Goal: Transaction & Acquisition: Purchase product/service

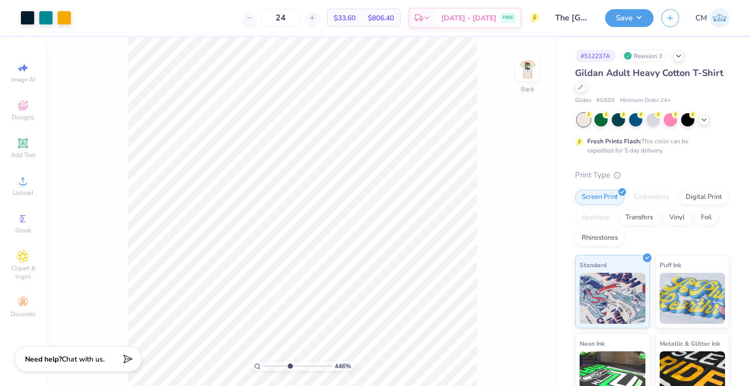
drag, startPoint x: 265, startPoint y: 365, endPoint x: 289, endPoint y: 366, distance: 23.5
type input "4.46"
click at [289, 366] on input "range" at bounding box center [297, 366] width 69 height 9
type input "6.90"
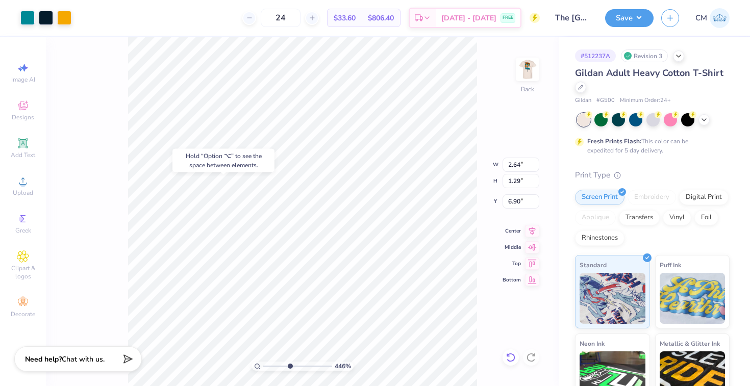
click at [508, 357] on icon at bounding box center [510, 357] width 10 height 10
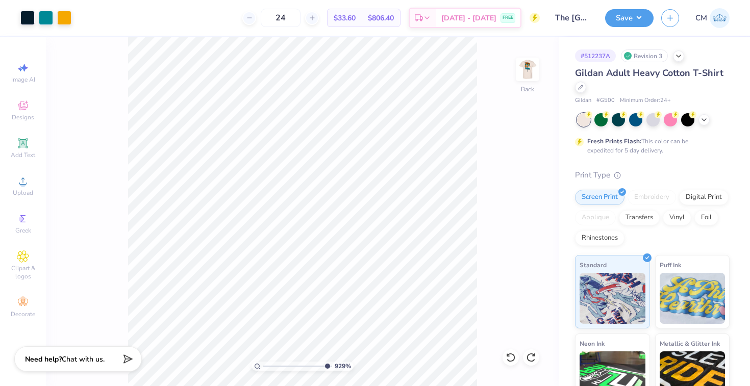
drag, startPoint x: 289, startPoint y: 365, endPoint x: 325, endPoint y: 367, distance: 36.2
click at [325, 367] on input "range" at bounding box center [297, 366] width 69 height 9
drag, startPoint x: 324, startPoint y: 365, endPoint x: 256, endPoint y: 357, distance: 68.3
type input "1"
click at [263, 362] on input "range" at bounding box center [297, 366] width 69 height 9
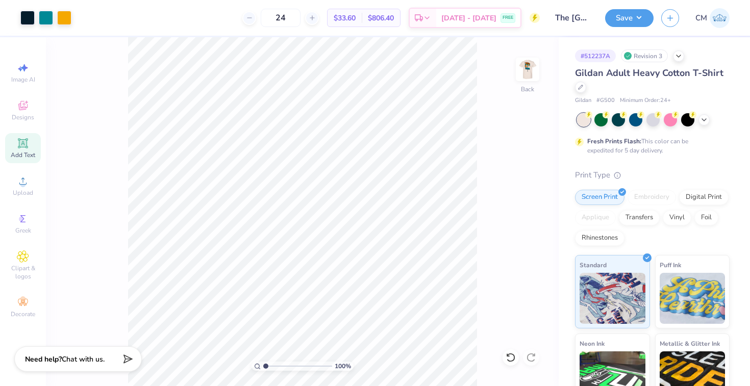
click at [22, 149] on div "Add Text" at bounding box center [23, 148] width 36 height 30
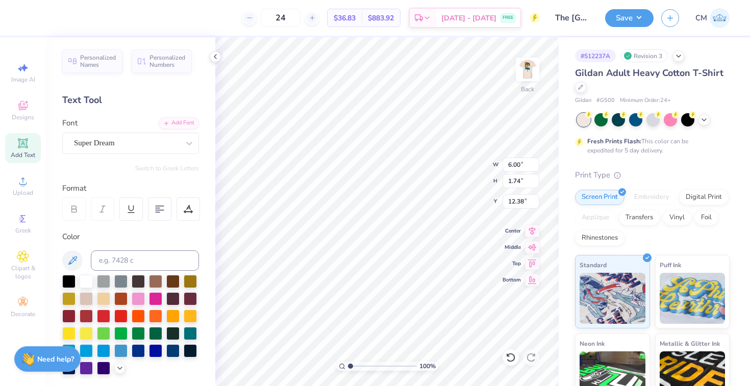
type textarea "T"
type textarea "Austin, Tx"
click at [178, 141] on div "Super Dream" at bounding box center [126, 143] width 107 height 16
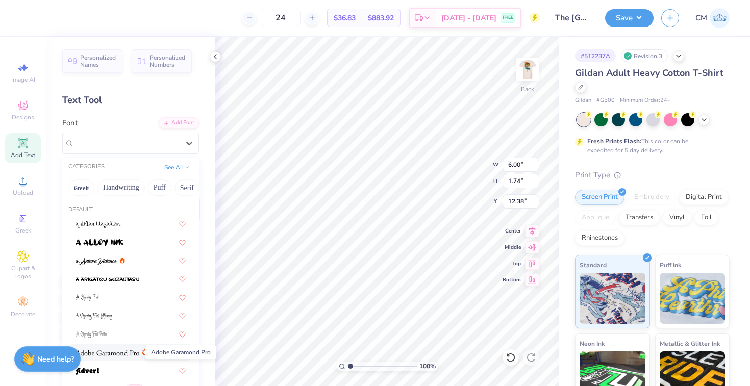
click at [101, 353] on img at bounding box center [107, 352] width 64 height 7
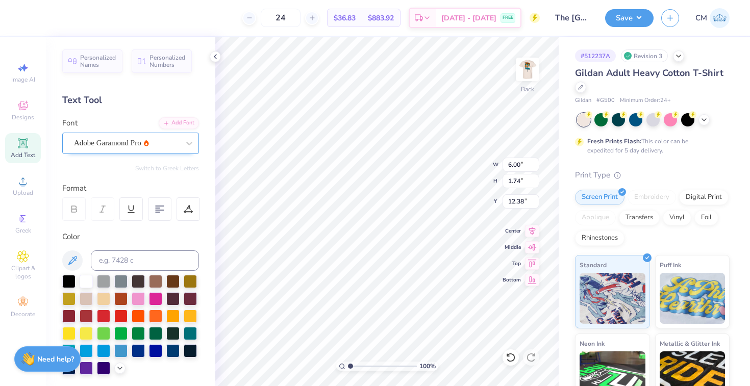
click at [117, 149] on div at bounding box center [126, 143] width 105 height 14
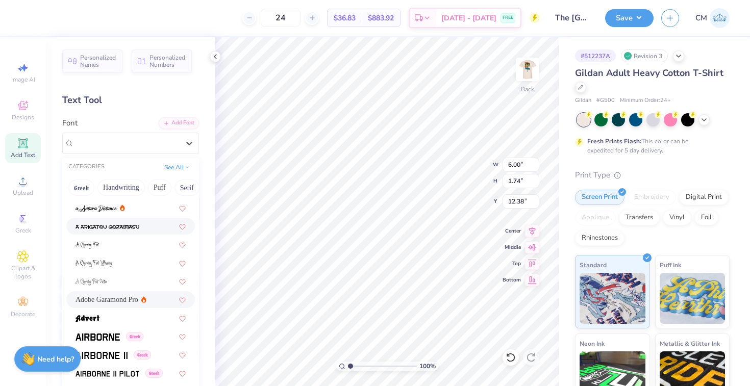
scroll to position [60, 0]
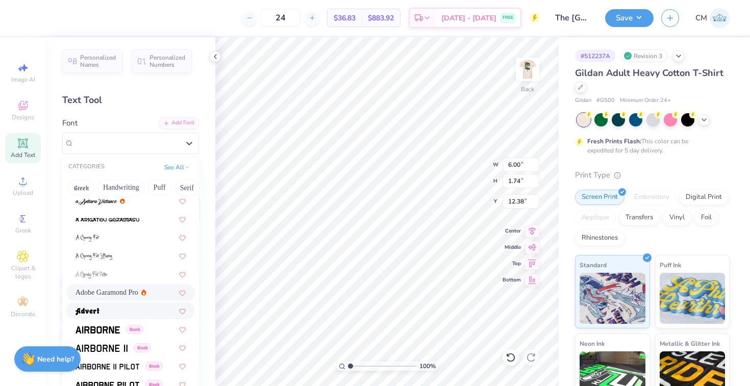
click at [107, 316] on div at bounding box center [130, 310] width 110 height 11
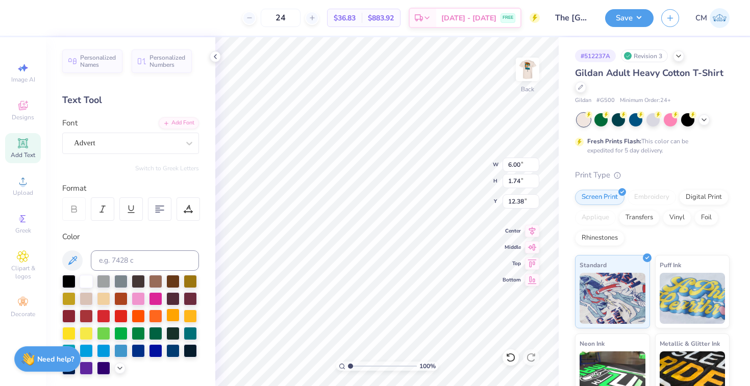
click at [169, 316] on div at bounding box center [172, 315] width 13 height 13
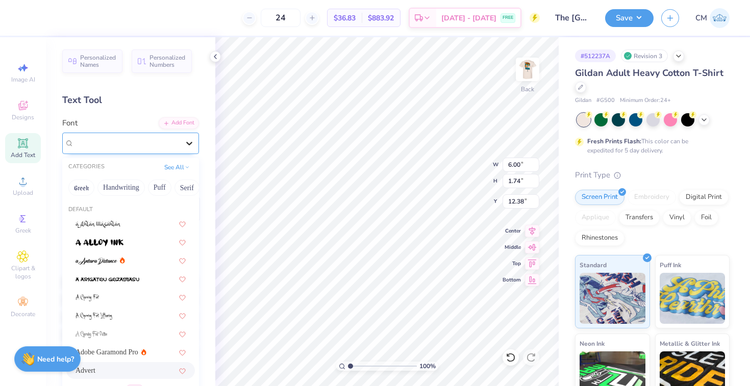
click at [183, 142] on div at bounding box center [189, 143] width 18 height 18
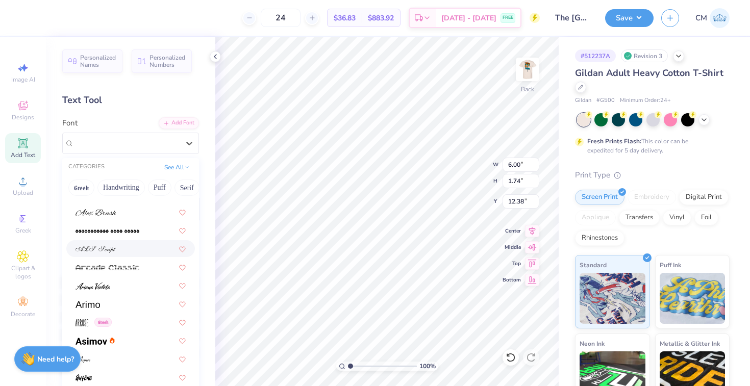
scroll to position [252, 0]
click at [107, 340] on div at bounding box center [94, 338] width 39 height 11
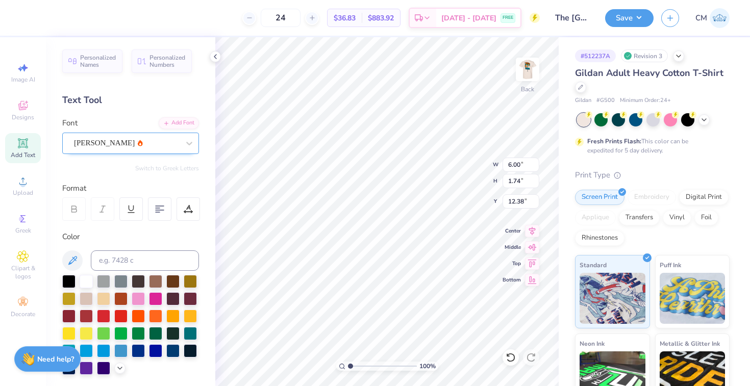
click at [149, 143] on div "Asimov" at bounding box center [126, 143] width 107 height 16
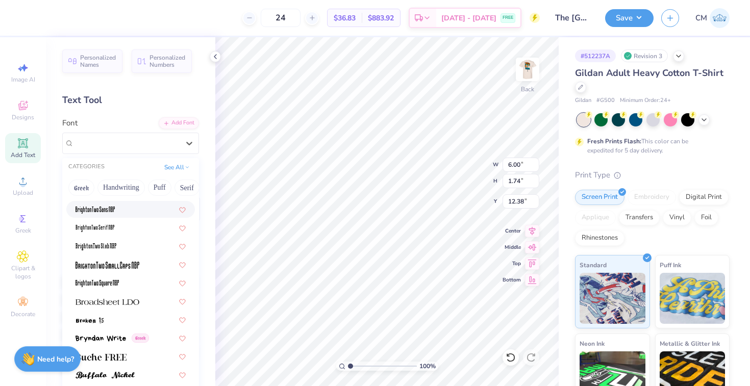
scroll to position [787, 0]
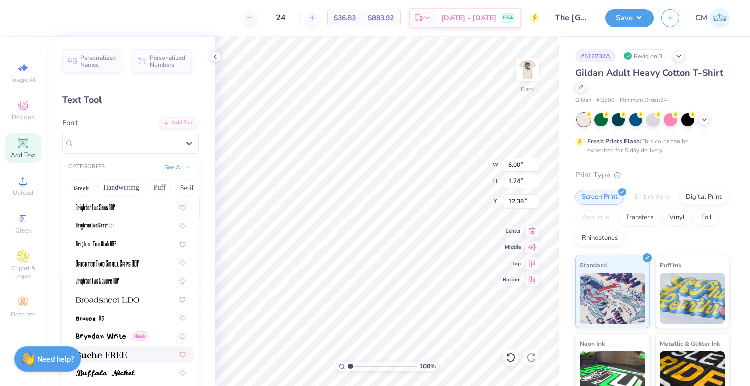
click at [102, 355] on img at bounding box center [100, 354] width 51 height 7
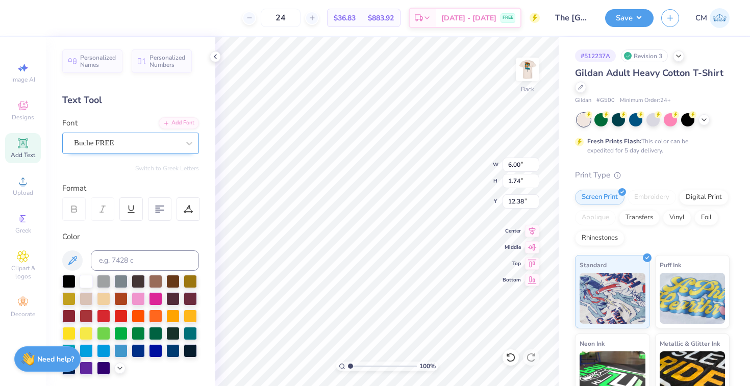
click at [140, 142] on div "Buche FREE" at bounding box center [126, 143] width 107 height 16
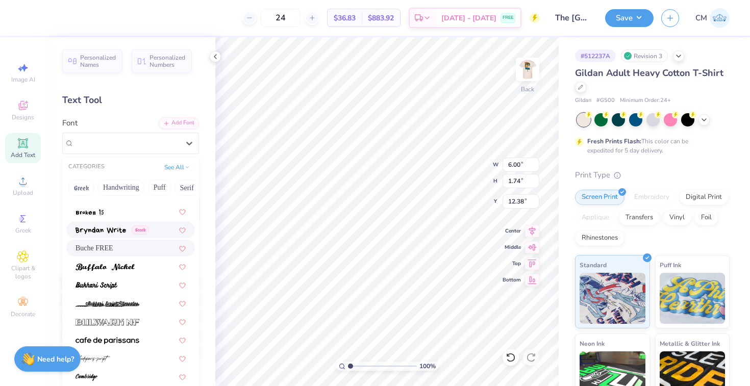
scroll to position [894, 0]
click at [125, 285] on div at bounding box center [130, 283] width 110 height 11
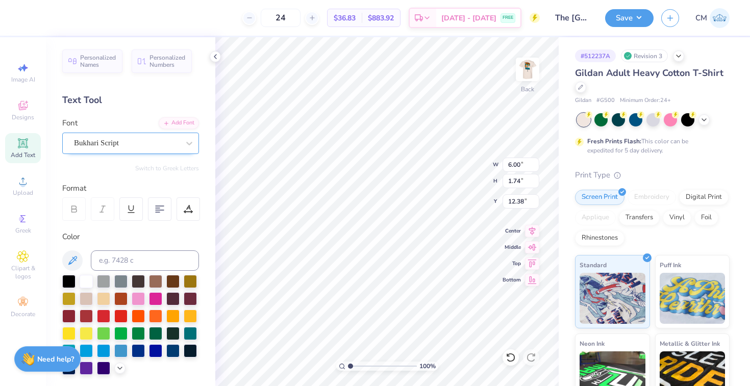
click at [135, 145] on div "Bukhari Script" at bounding box center [126, 143] width 107 height 16
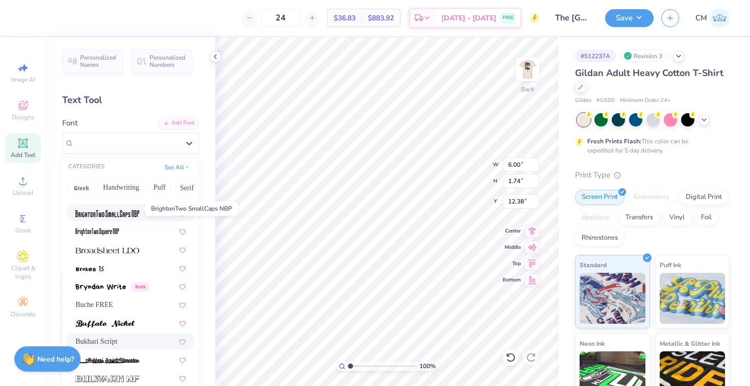
scroll to position [849, 0]
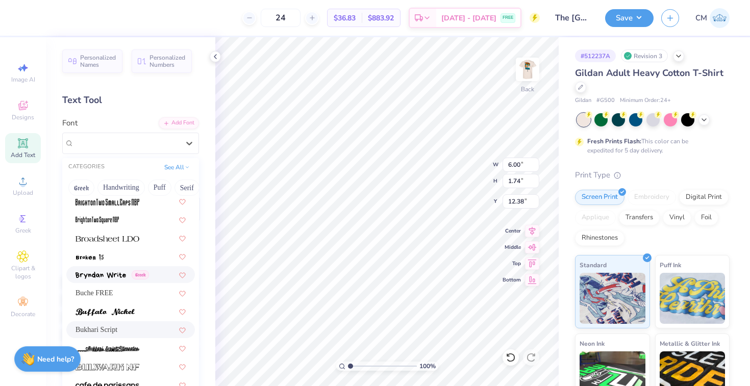
click at [113, 277] on img at bounding box center [100, 275] width 50 height 7
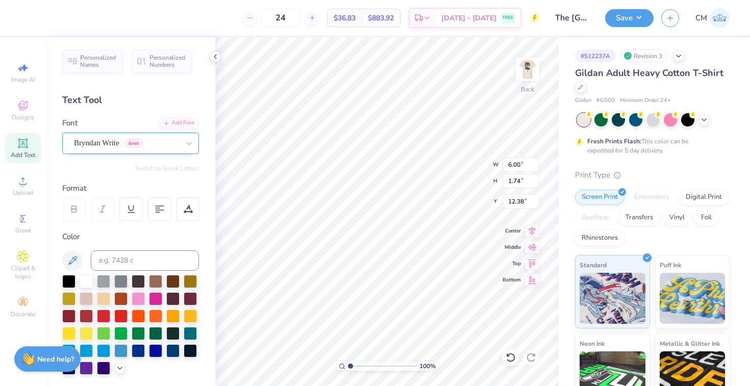
click at [153, 138] on div "Bryndan Write Greek" at bounding box center [126, 143] width 107 height 16
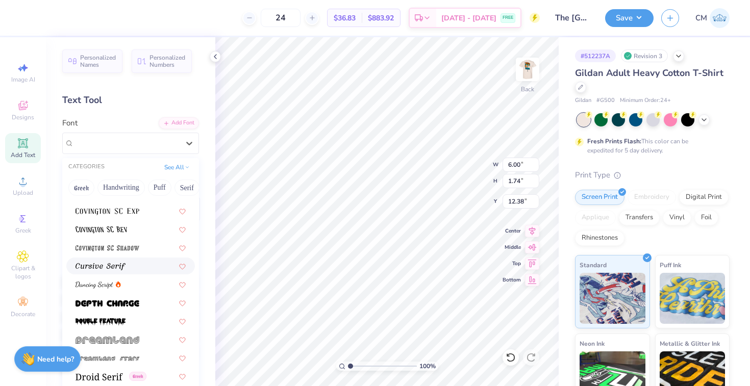
scroll to position [1753, 0]
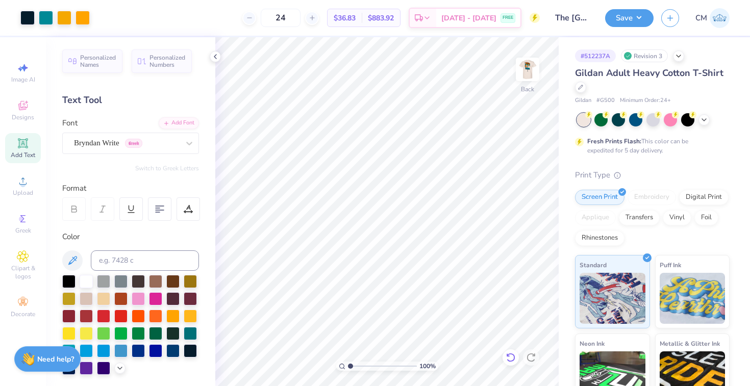
click at [509, 357] on icon at bounding box center [510, 357] width 10 height 10
click at [216, 60] on icon at bounding box center [215, 57] width 8 height 8
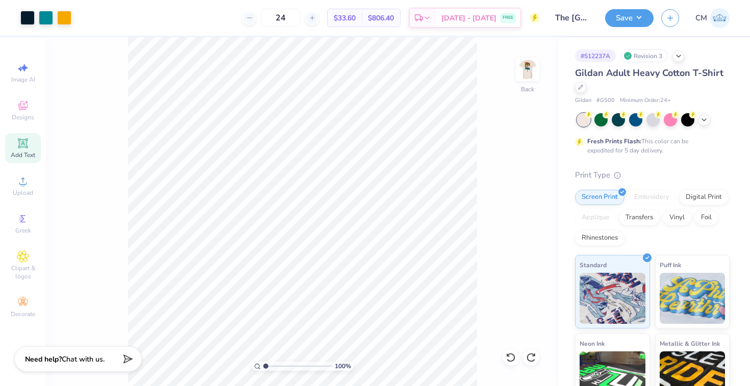
click at [29, 147] on icon at bounding box center [23, 143] width 12 height 12
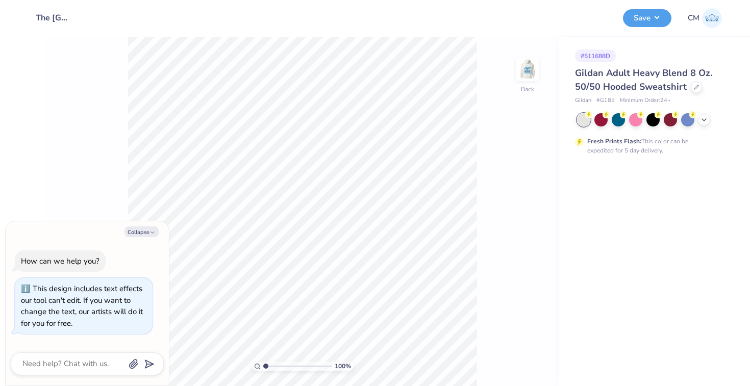
type textarea "x"
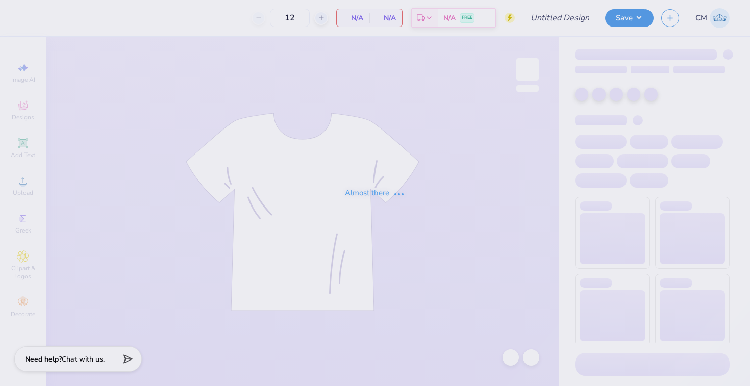
type input "The [GEOGRAPHIC_DATA][US_STATE] : [PERSON_NAME]"
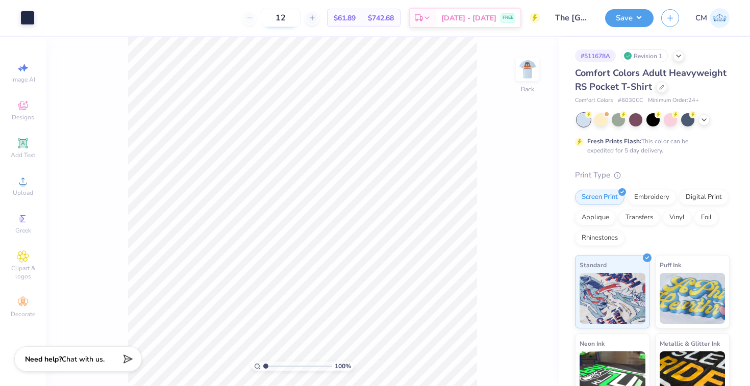
click at [300, 19] on input "12" at bounding box center [281, 18] width 40 height 18
type input "1"
type input "24"
click at [531, 71] on img at bounding box center [527, 69] width 41 height 41
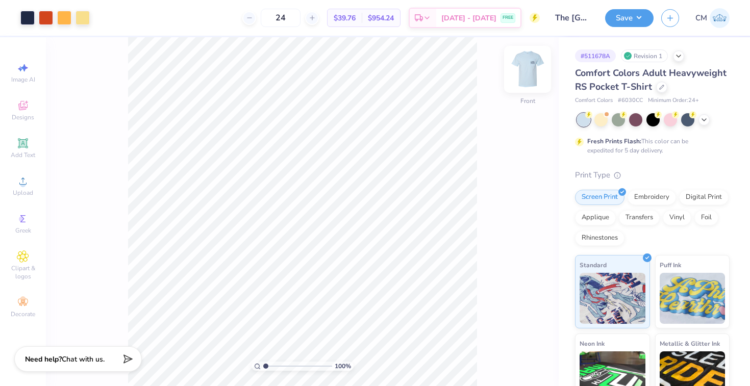
click at [526, 75] on img at bounding box center [527, 69] width 41 height 41
click at [659, 86] on icon at bounding box center [661, 86] width 5 height 5
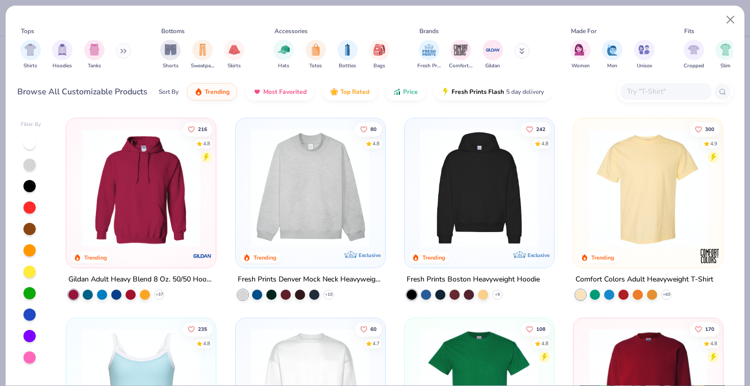
click at [653, 88] on input "text" at bounding box center [665, 92] width 79 height 12
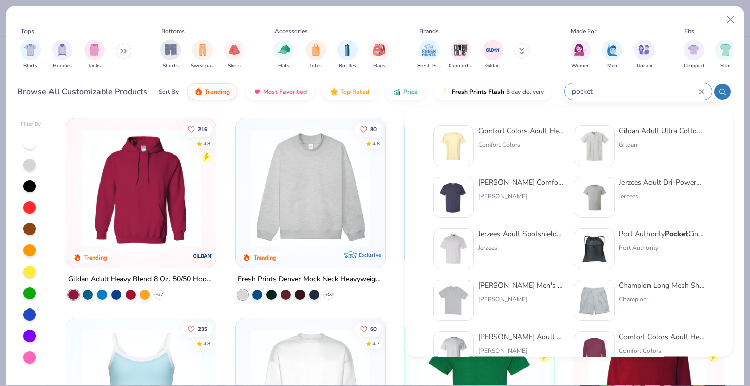
type input "pocket"
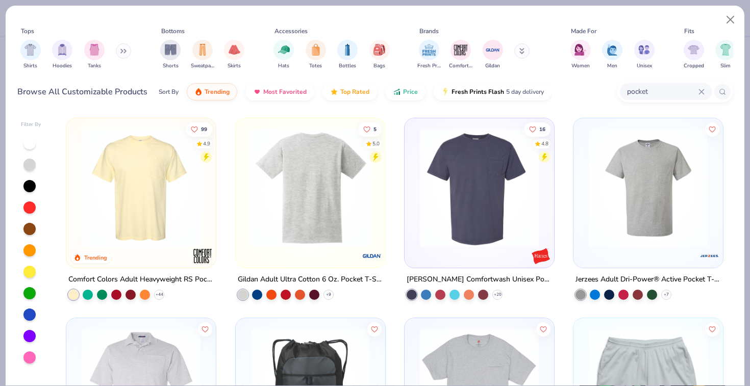
click at [329, 207] on img at bounding box center [309, 187] width 129 height 119
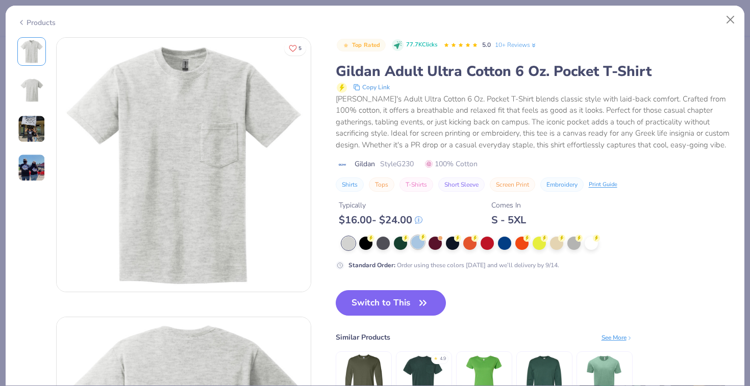
click at [420, 244] on div at bounding box center [417, 242] width 13 height 13
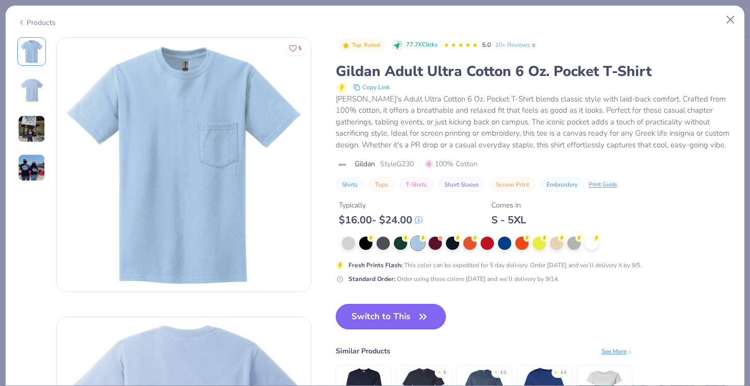
click at [394, 322] on button "Switch to This" at bounding box center [391, 316] width 111 height 25
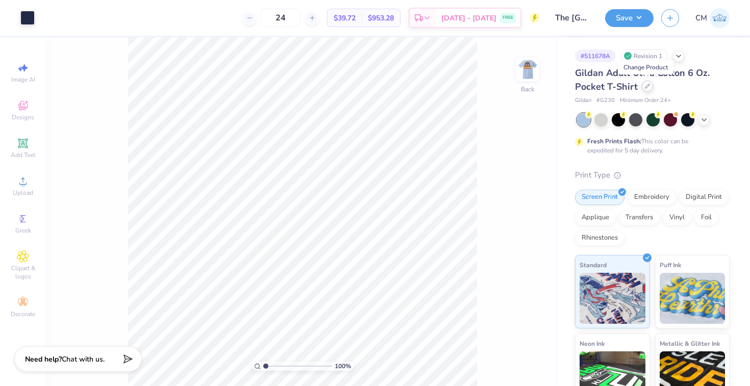
click at [648, 86] on div at bounding box center [646, 86] width 11 height 11
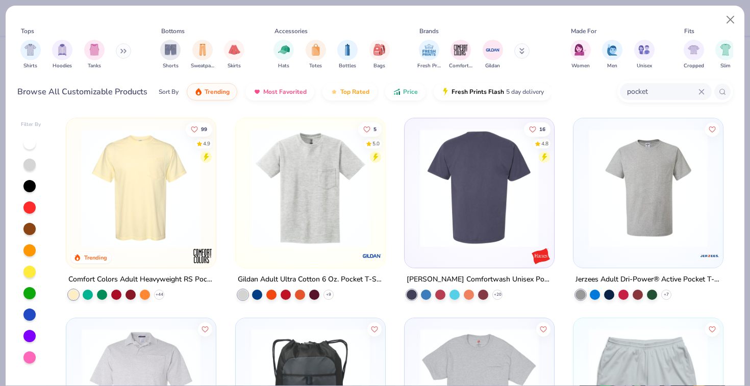
click at [494, 178] on img at bounding box center [479, 187] width 129 height 119
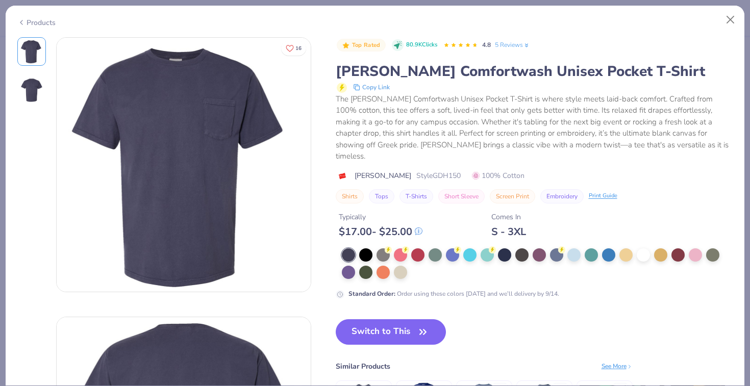
click at [565, 248] on div at bounding box center [537, 263] width 391 height 31
click at [568, 247] on div at bounding box center [573, 253] width 13 height 13
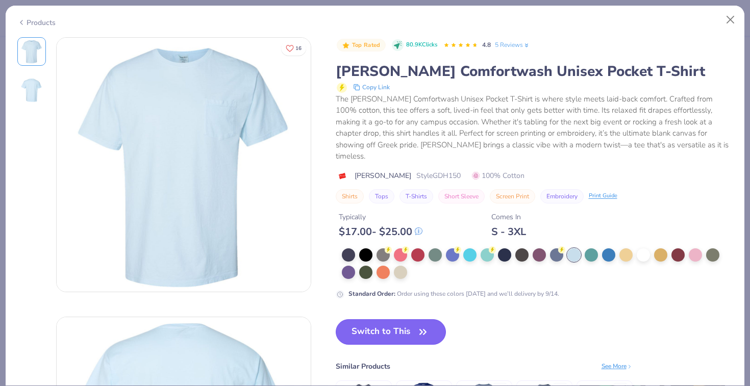
click at [412, 319] on button "Switch to This" at bounding box center [391, 331] width 111 height 25
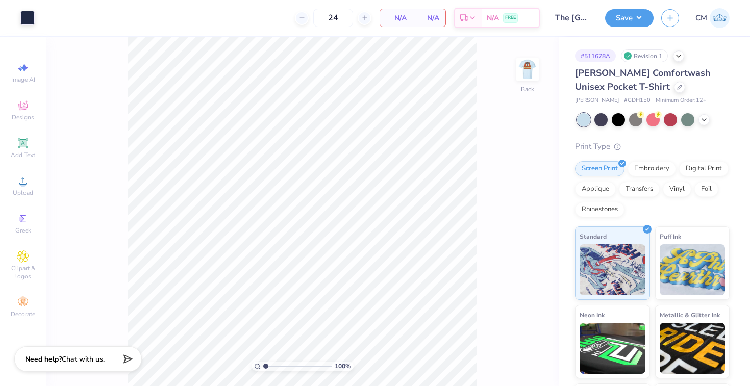
click at [393, 19] on span "N/A" at bounding box center [396, 18] width 20 height 11
click at [323, 18] on input "24" at bounding box center [333, 18] width 40 height 18
click at [304, 15] on icon at bounding box center [301, 17] width 7 height 7
click at [328, 16] on icon at bounding box center [324, 17] width 7 height 7
type input "24"
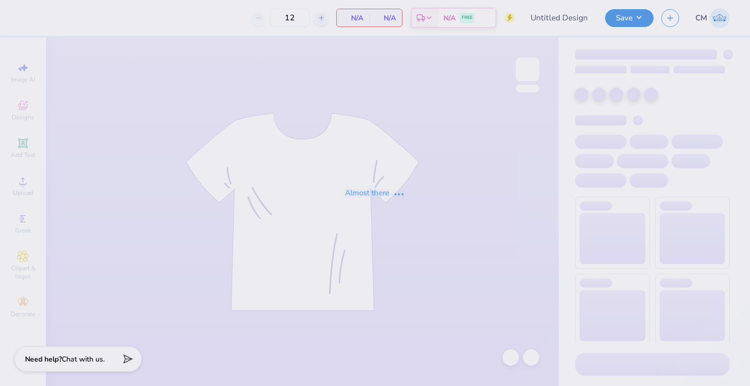
type input "The [GEOGRAPHIC_DATA][US_STATE] : [PERSON_NAME]"
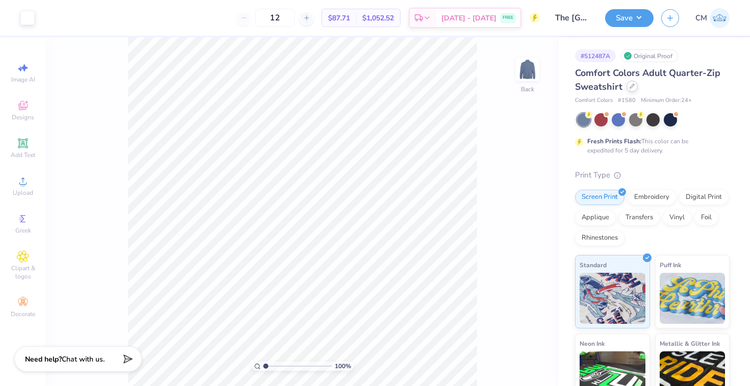
click at [630, 88] on icon at bounding box center [631, 86] width 5 height 5
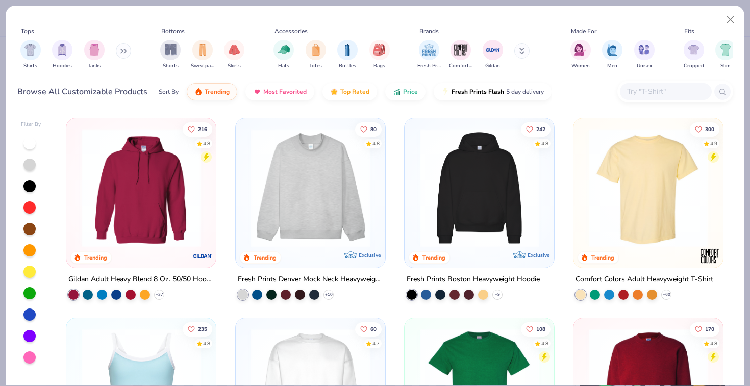
click at [119, 50] on button at bounding box center [123, 50] width 15 height 15
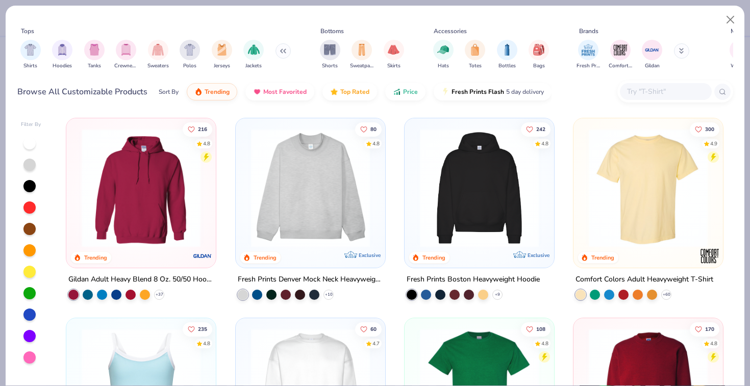
click at [638, 88] on input "text" at bounding box center [665, 92] width 79 height 12
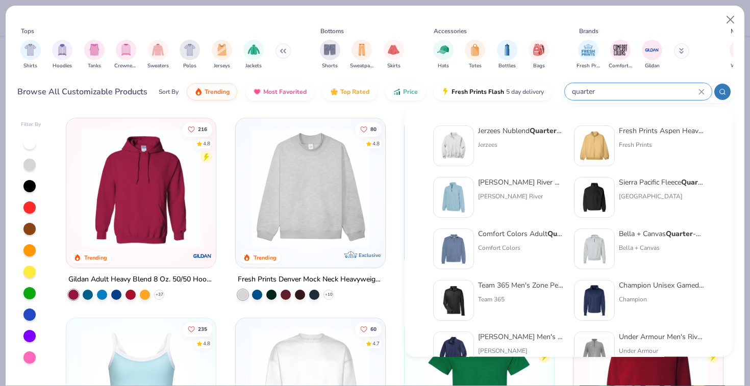
type input "quarter"
click at [657, 134] on div "Fresh Prints Aspen Heavyweight Quarter -Zip" at bounding box center [662, 130] width 86 height 11
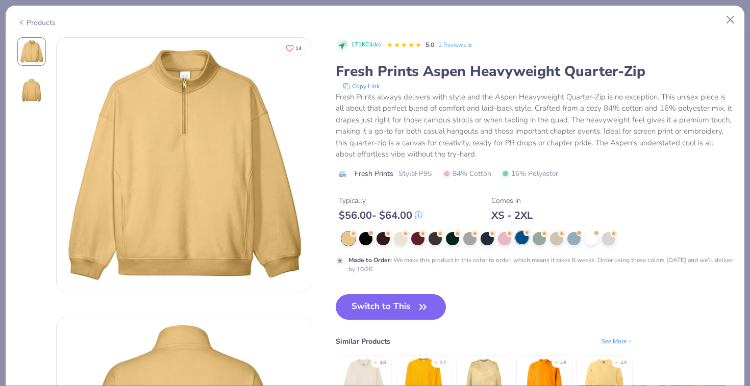
click at [522, 239] on div at bounding box center [521, 237] width 13 height 13
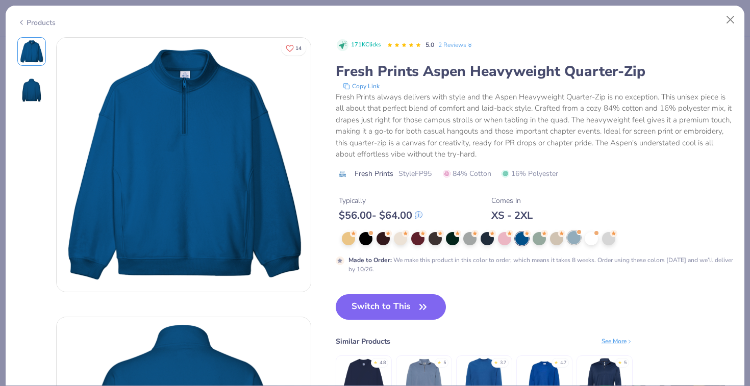
click at [576, 241] on div at bounding box center [573, 237] width 13 height 13
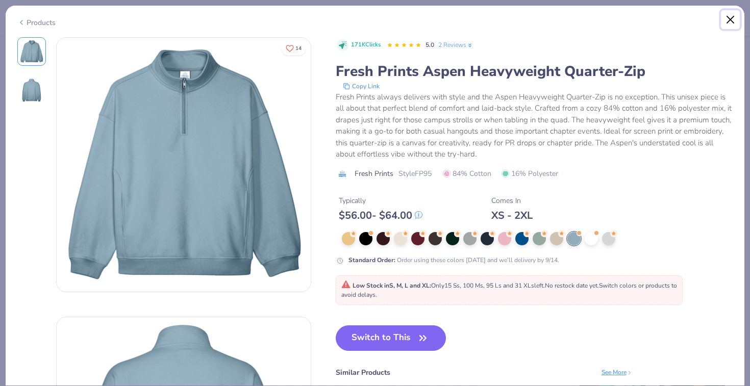
click at [723, 21] on button "Close" at bounding box center [730, 19] width 19 height 19
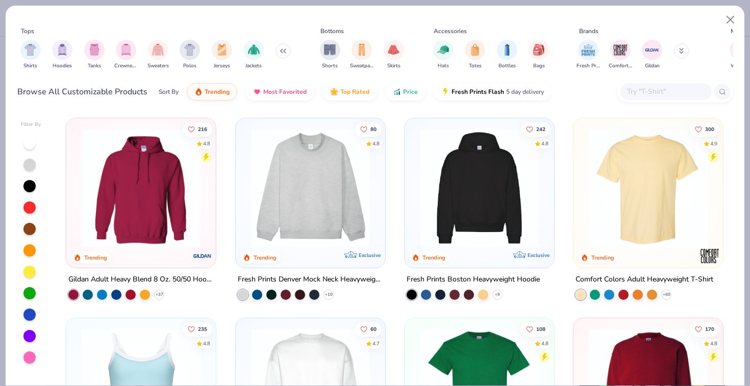
click at [646, 95] on input "text" at bounding box center [665, 92] width 79 height 12
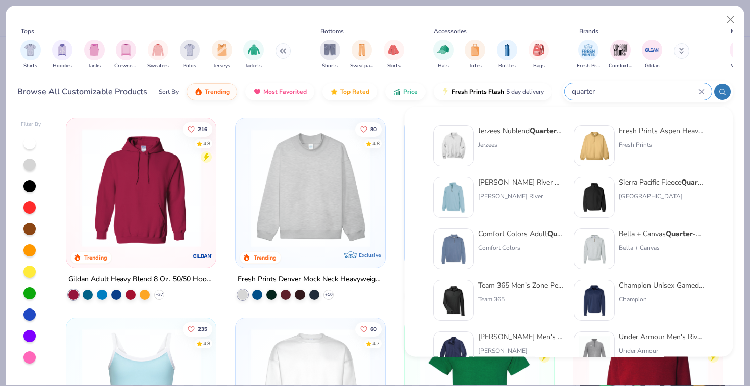
type input "quarter"
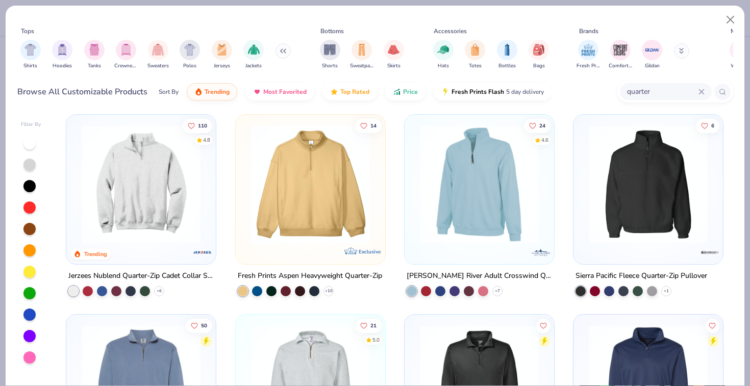
scroll to position [4, 0]
click at [160, 286] on div "+ 6" at bounding box center [159, 291] width 10 height 10
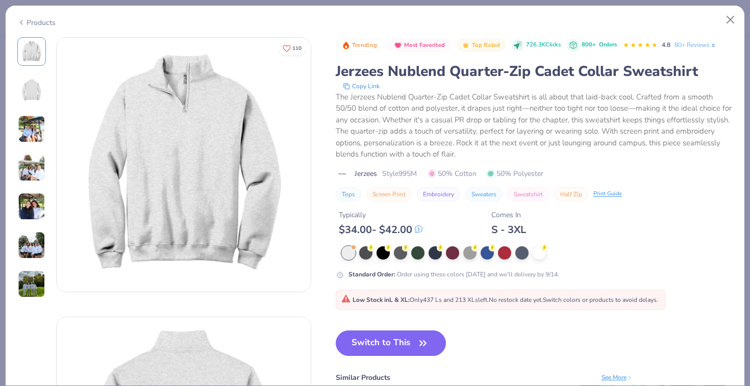
click at [527, 260] on div "Standard Order : Order using these colors today and we’ll delivery by 9/14." at bounding box center [534, 262] width 397 height 33
click at [521, 247] on div at bounding box center [521, 251] width 13 height 13
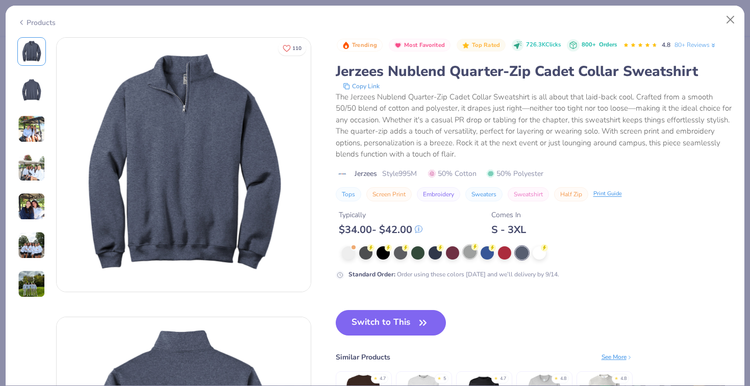
click at [470, 252] on div at bounding box center [469, 251] width 13 height 13
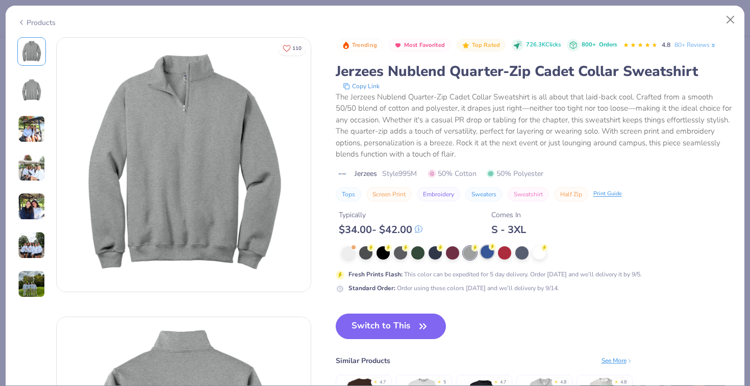
click at [489, 254] on div at bounding box center [486, 251] width 13 height 13
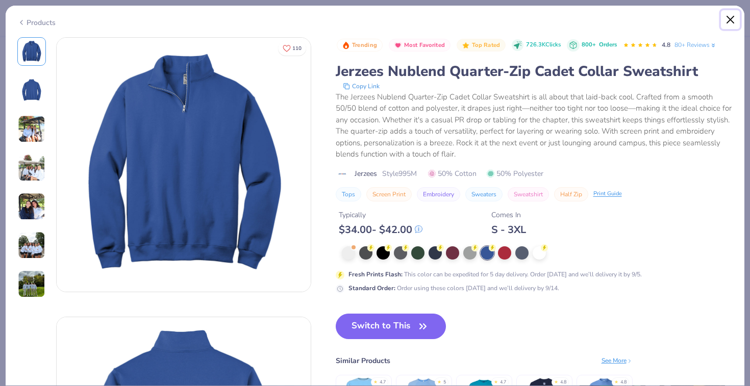
click at [732, 17] on button "Close" at bounding box center [730, 19] width 19 height 19
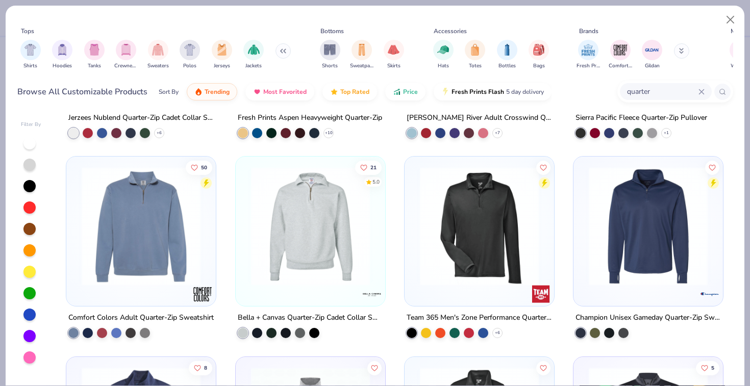
scroll to position [162, 0]
click at [302, 333] on div at bounding box center [300, 331] width 10 height 10
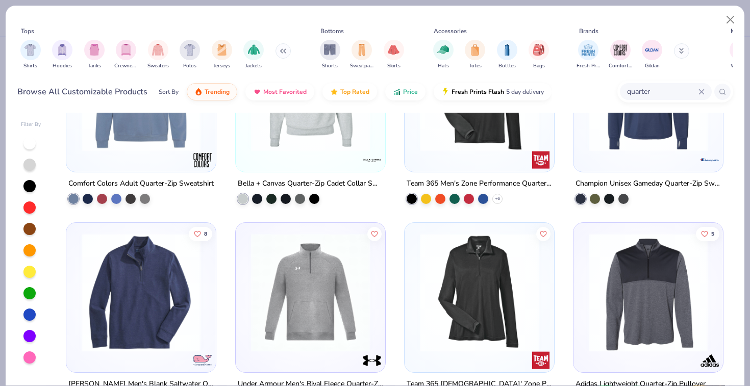
scroll to position [397, 0]
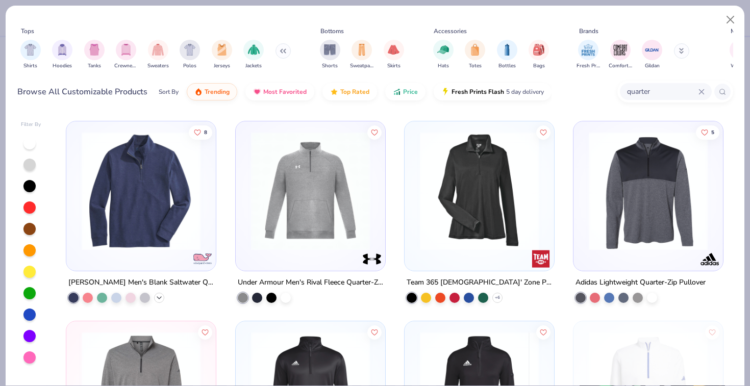
click at [160, 299] on icon at bounding box center [159, 298] width 8 height 8
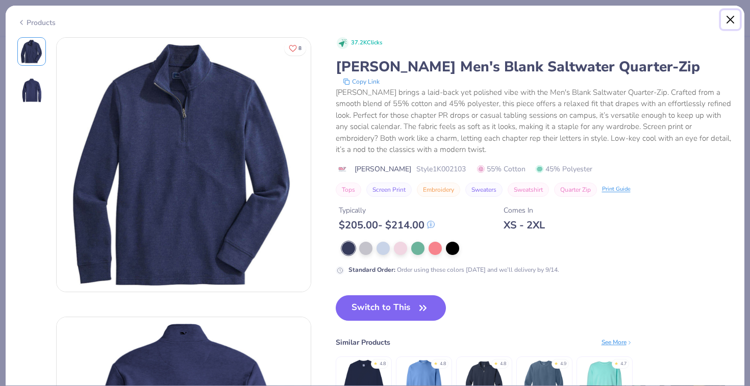
click at [728, 24] on button "Close" at bounding box center [730, 19] width 19 height 19
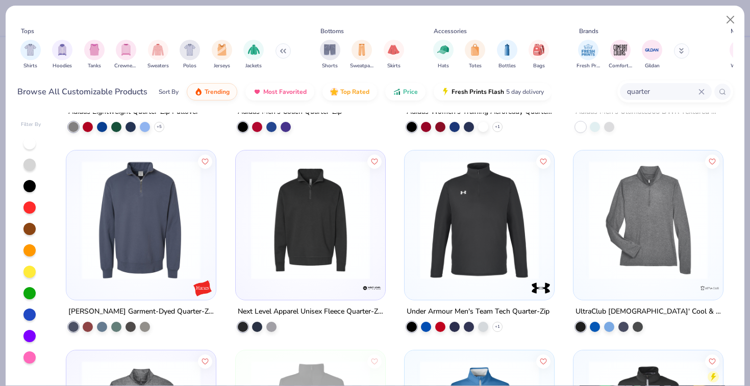
scroll to position [768, 0]
click at [101, 322] on div at bounding box center [102, 325] width 10 height 10
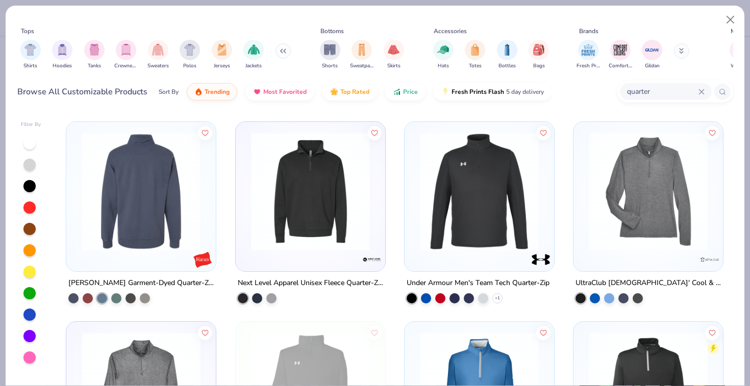
scroll to position [797, 0]
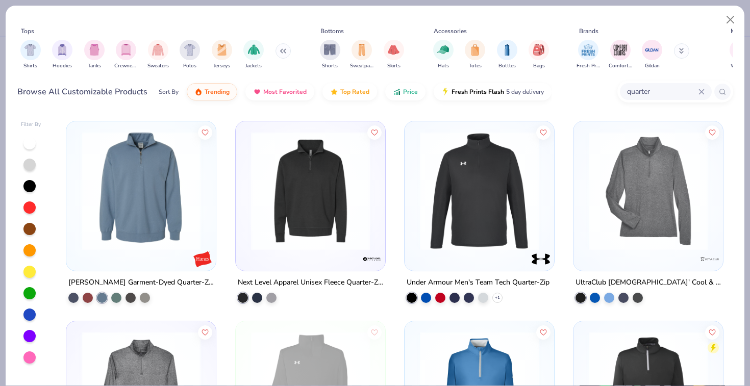
click at [120, 190] on img at bounding box center [140, 191] width 129 height 119
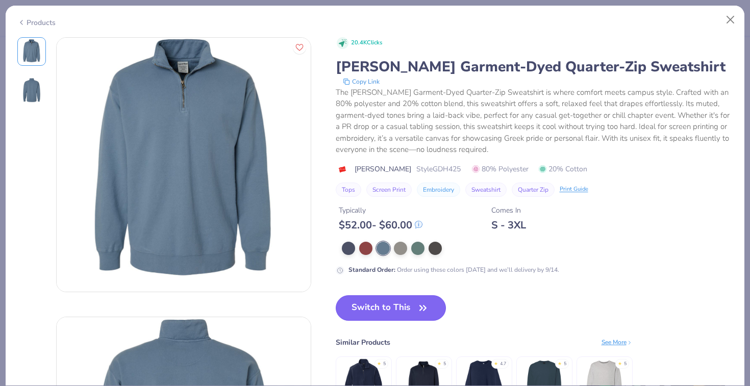
click at [369, 310] on button "Switch to This" at bounding box center [391, 307] width 111 height 25
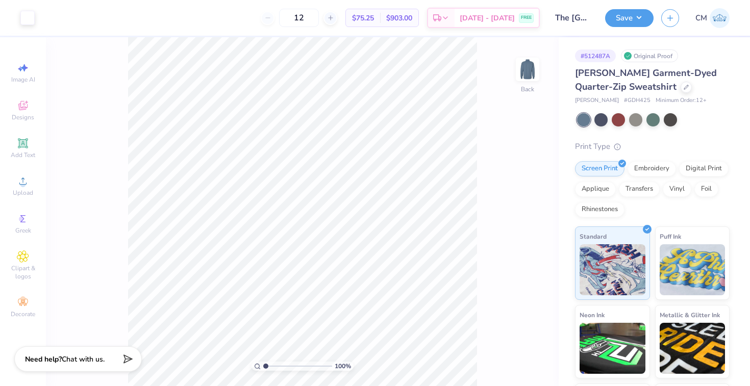
click at [624, 98] on span "# GDH425" at bounding box center [637, 100] width 27 height 9
copy span "GDH425"
click at [683, 87] on icon at bounding box center [685, 86] width 5 height 5
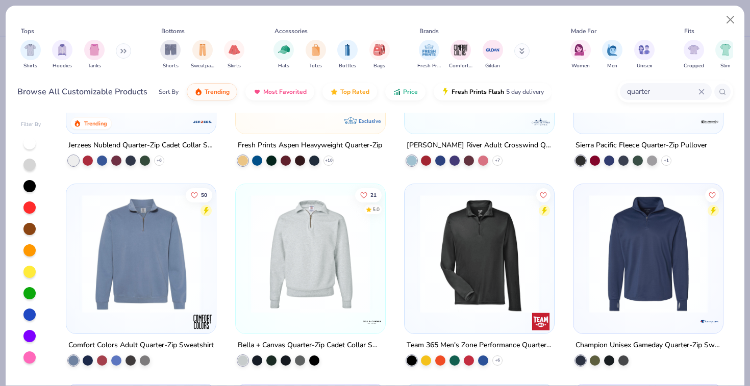
scroll to position [194, 0]
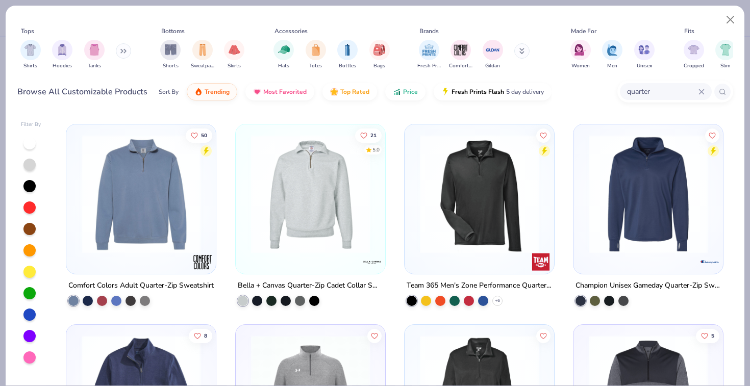
click at [136, 228] on img at bounding box center [140, 194] width 129 height 119
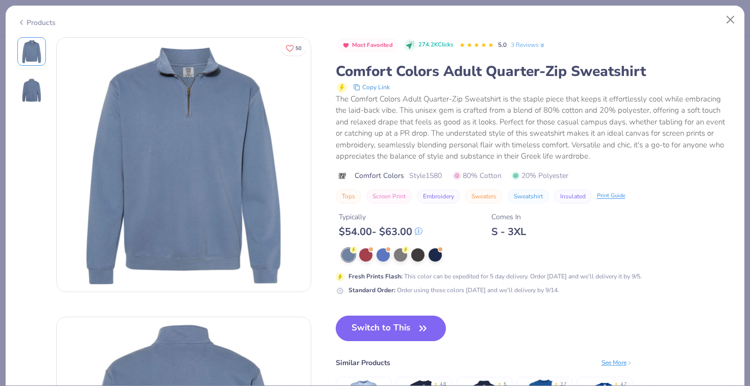
click at [433, 177] on span "Style 1580" at bounding box center [425, 175] width 33 height 11
copy span "1580"
